Goal: Task Accomplishment & Management: Use online tool/utility

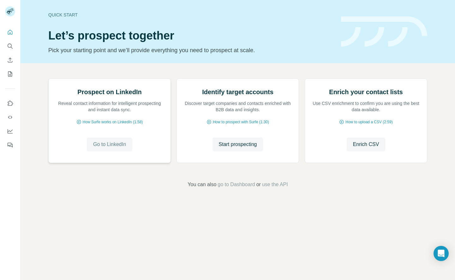
click at [113, 148] on span "Go to LinkedIn" at bounding box center [109, 145] width 33 height 8
click at [236, 148] on span "Start prospecting" at bounding box center [238, 145] width 38 height 8
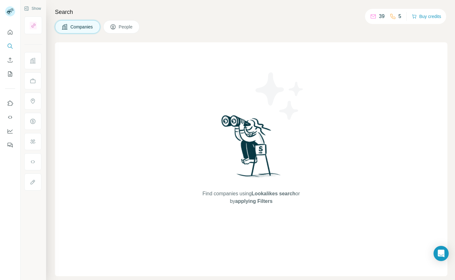
click at [120, 30] on span "People" at bounding box center [126, 27] width 15 height 6
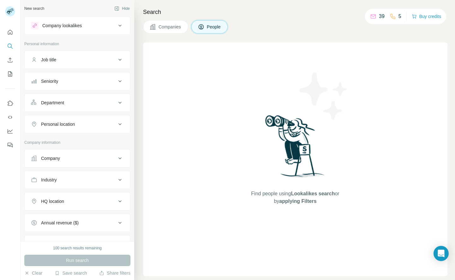
click at [105, 27] on div "Company lookalikes" at bounding box center [73, 26] width 85 height 8
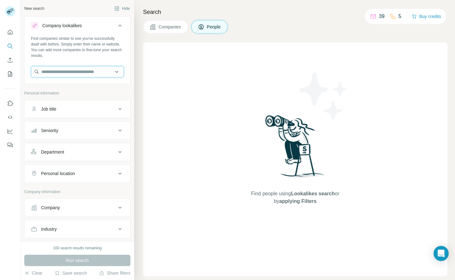
click at [88, 75] on input "text" at bounding box center [77, 71] width 93 height 11
type input "******"
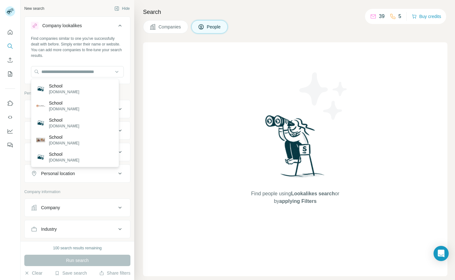
click at [106, 46] on div "Find companies similar to one you've successfully dealt with before. Simply ent…" at bounding box center [77, 47] width 93 height 23
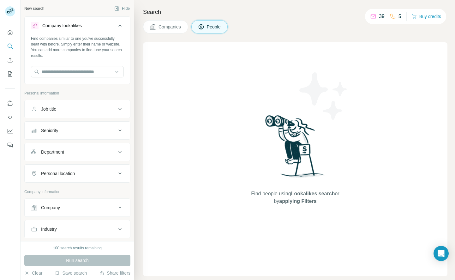
click at [118, 109] on icon at bounding box center [120, 109] width 8 height 8
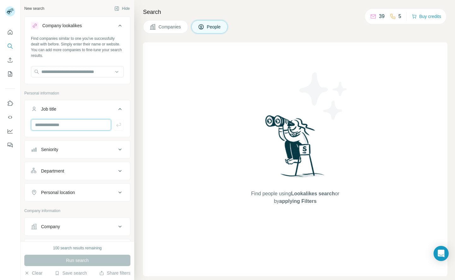
click at [89, 126] on input "text" at bounding box center [71, 124] width 80 height 11
click at [113, 93] on p "Personal information" at bounding box center [77, 93] width 106 height 6
click at [106, 190] on div "Personal location" at bounding box center [73, 192] width 85 height 6
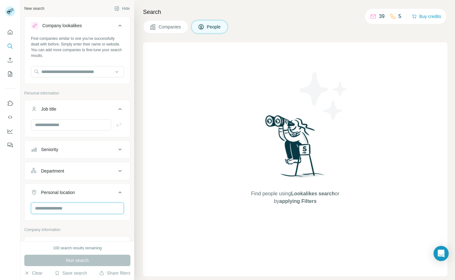
click at [94, 207] on input "text" at bounding box center [77, 207] width 93 height 11
type input "******"
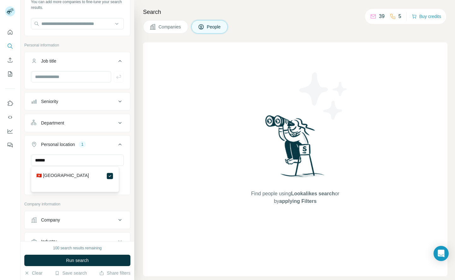
scroll to position [49, 0]
click at [82, 178] on div "🇭🇰 [GEOGRAPHIC_DATA]" at bounding box center [74, 176] width 77 height 8
click at [62, 171] on div "🇭🇰 [GEOGRAPHIC_DATA]" at bounding box center [75, 179] width 85 height 23
click at [62, 173] on label "🇭🇰 [GEOGRAPHIC_DATA]" at bounding box center [62, 176] width 53 height 8
click at [126, 178] on div "New search Hide Company lookalikes Find companies similar to one you've success…" at bounding box center [78, 120] width 114 height 241
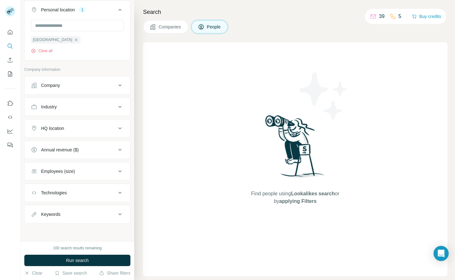
scroll to position [182, 0]
click at [116, 105] on icon at bounding box center [120, 108] width 8 height 8
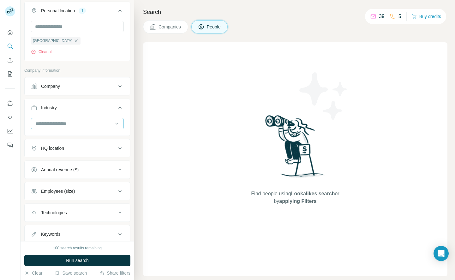
click at [100, 119] on div at bounding box center [74, 123] width 78 height 11
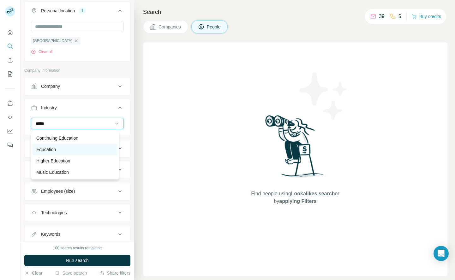
type input "*****"
click at [80, 148] on div "Education" at bounding box center [74, 149] width 77 height 6
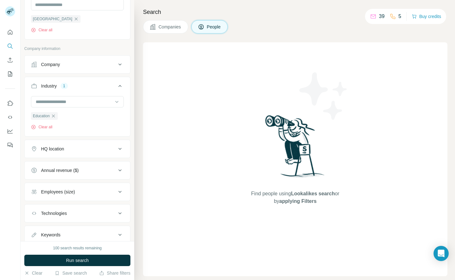
scroll to position [204, 0]
click at [118, 149] on icon at bounding box center [119, 148] width 3 height 2
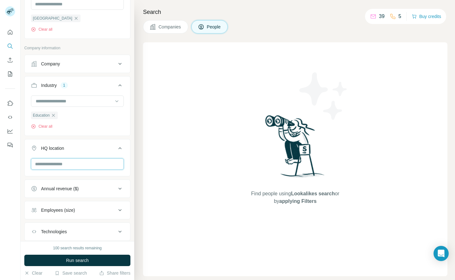
click at [89, 164] on input "text" at bounding box center [77, 163] width 93 height 11
click at [126, 158] on div "New search Hide Company lookalikes Find companies similar to one you've success…" at bounding box center [78, 120] width 114 height 241
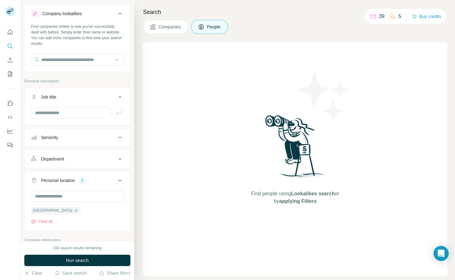
scroll to position [0, 0]
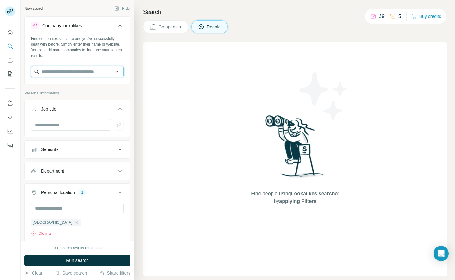
click at [110, 66] on input "text" at bounding box center [77, 71] width 93 height 11
click at [110, 72] on input "text" at bounding box center [77, 71] width 93 height 11
click at [87, 87] on div "Type to search" at bounding box center [75, 86] width 85 height 13
click at [86, 68] on input "text" at bounding box center [77, 71] width 93 height 11
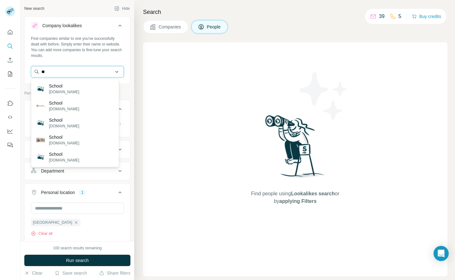
type input "*"
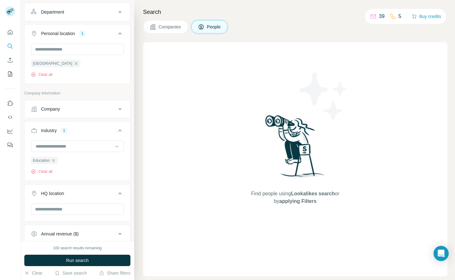
scroll to position [243, 0]
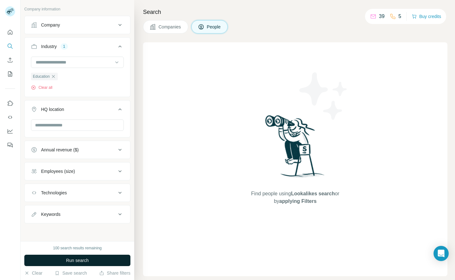
click at [93, 256] on button "Run search" at bounding box center [77, 259] width 106 height 11
